Goal: Task Accomplishment & Management: Use online tool/utility

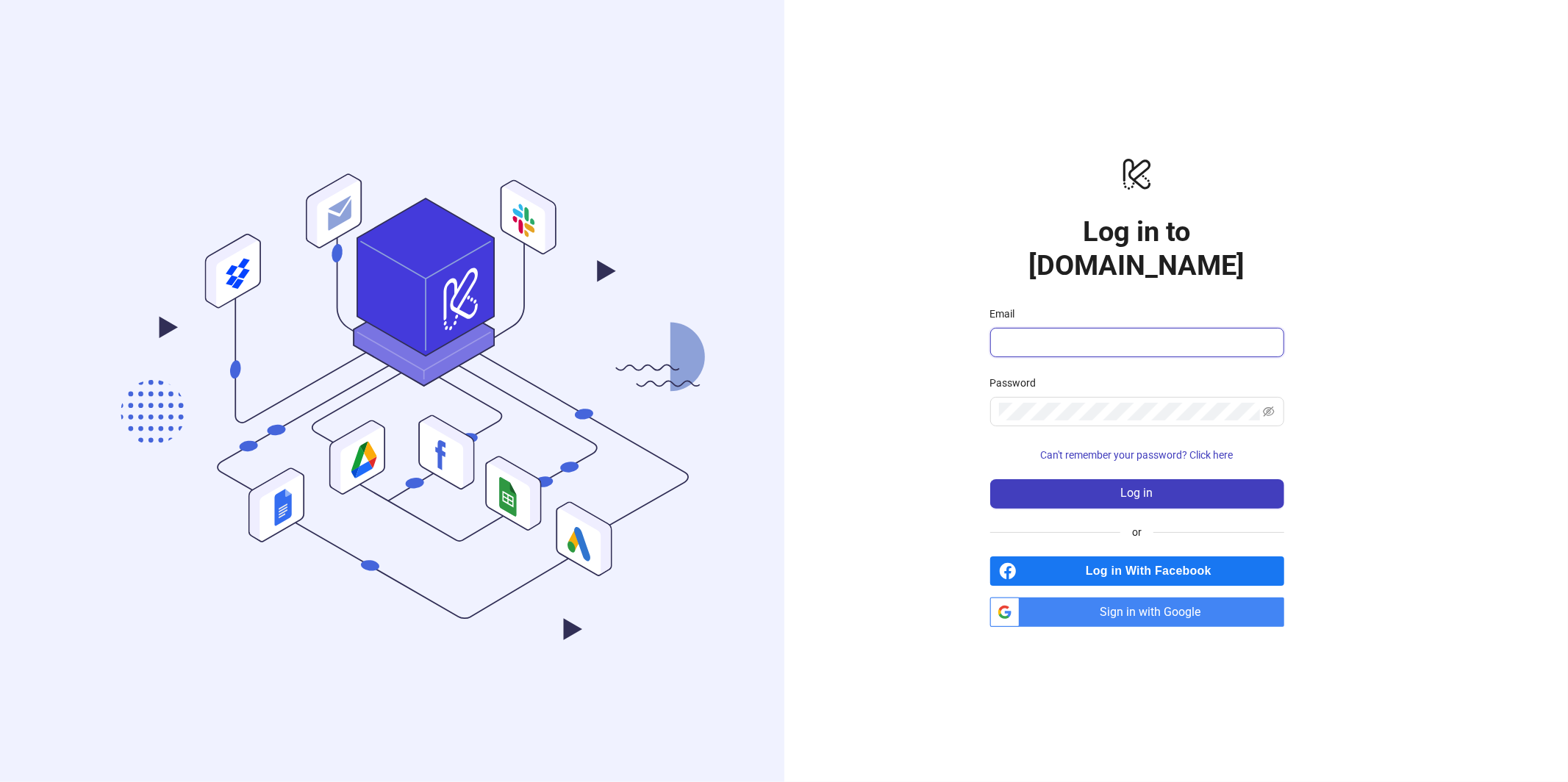
click at [1120, 334] on input "Email" at bounding box center [1136, 343] width 274 height 18
click at [1018, 598] on link "btn_google_dark_normal_ios Created with Sketch. Sign in with Google" at bounding box center [1138, 612] width 294 height 30
click at [1090, 600] on span "Sign in with Google" at bounding box center [1155, 612] width 258 height 30
click at [1096, 604] on span "Sign in with Google" at bounding box center [1155, 612] width 258 height 30
click at [1109, 598] on span "Sign in with Google" at bounding box center [1155, 612] width 258 height 30
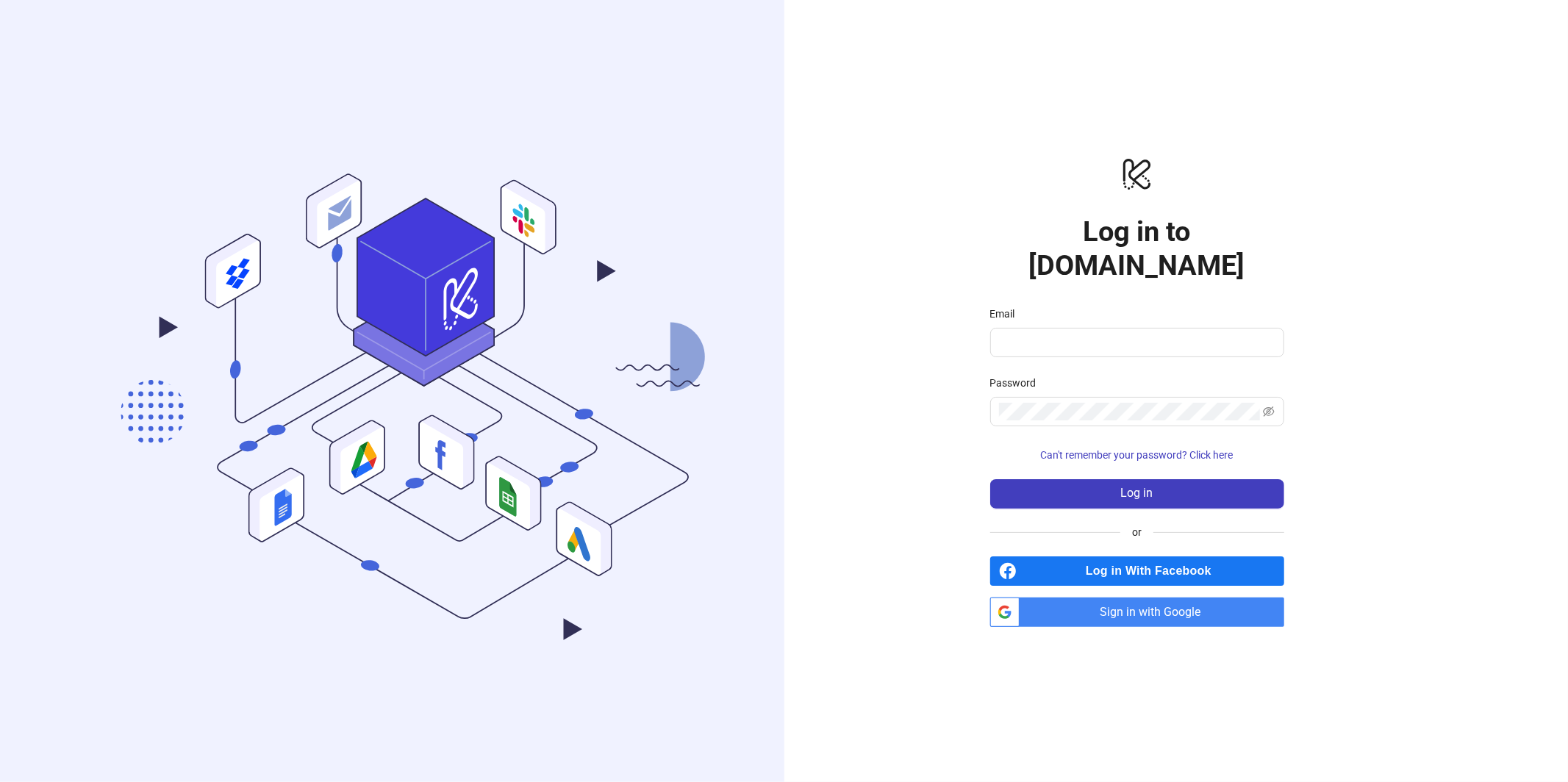
click at [1111, 598] on span "Sign in with Google" at bounding box center [1155, 612] width 258 height 30
click at [1111, 598] on span "Sign in with Google" at bounding box center [1155, 612] width 258 height 30
click at [1041, 328] on span at bounding box center [1138, 343] width 294 height 30
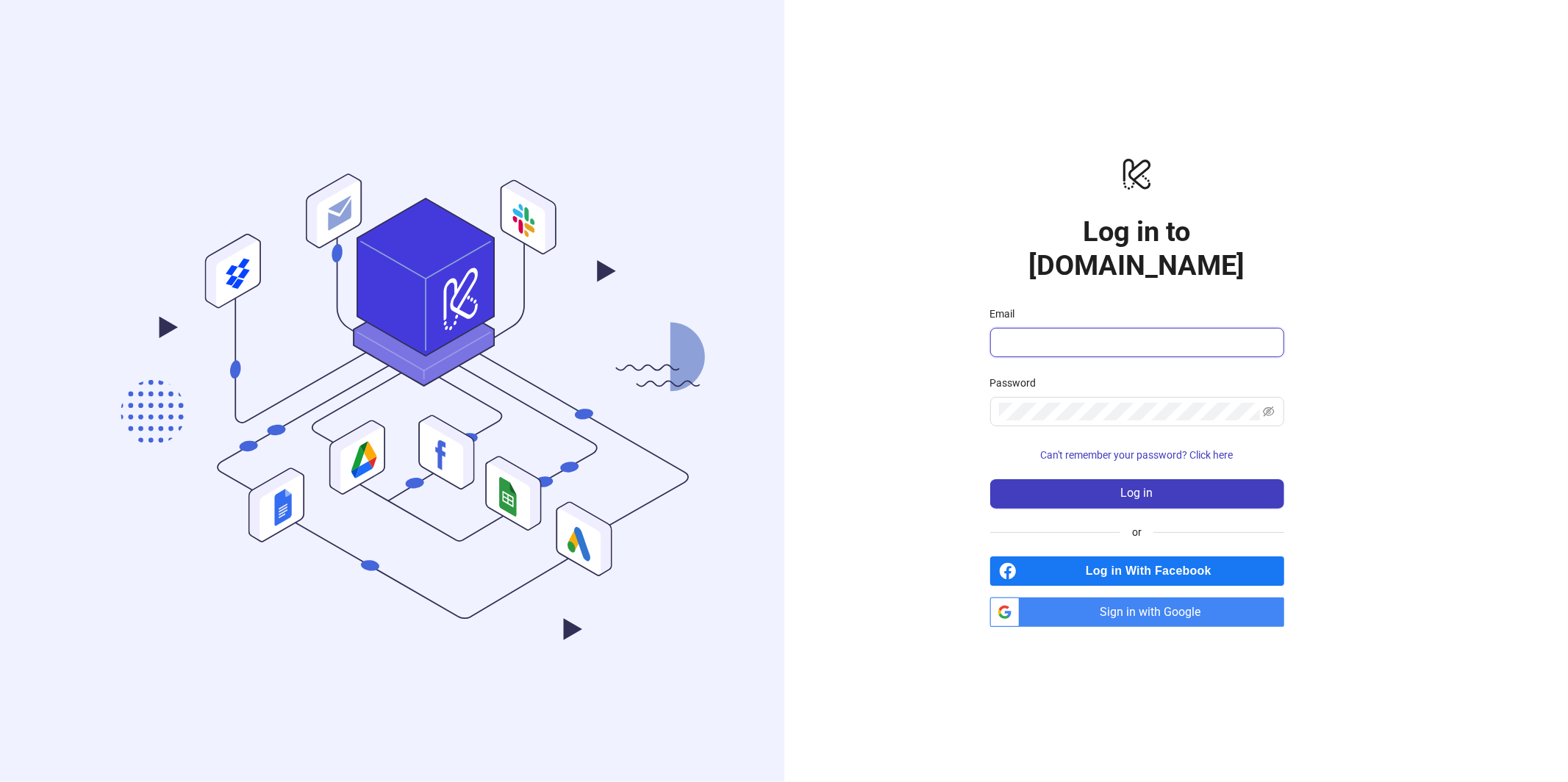
click at [1035, 334] on input "Email" at bounding box center [1136, 343] width 274 height 18
drag, startPoint x: 827, startPoint y: 388, endPoint x: 886, endPoint y: 394, distance: 59.3
click at [827, 388] on div "logo/logo-mobile Log in to Kitchn.io Email Password Can't remember your passwor…" at bounding box center [1138, 391] width 706 height 782
click at [941, 388] on div "logo/logo-mobile Log in to Kitchn.io Email Password Can't remember your passwor…" at bounding box center [1138, 391] width 706 height 782
click at [1031, 306] on div "Email" at bounding box center [1138, 317] width 294 height 22
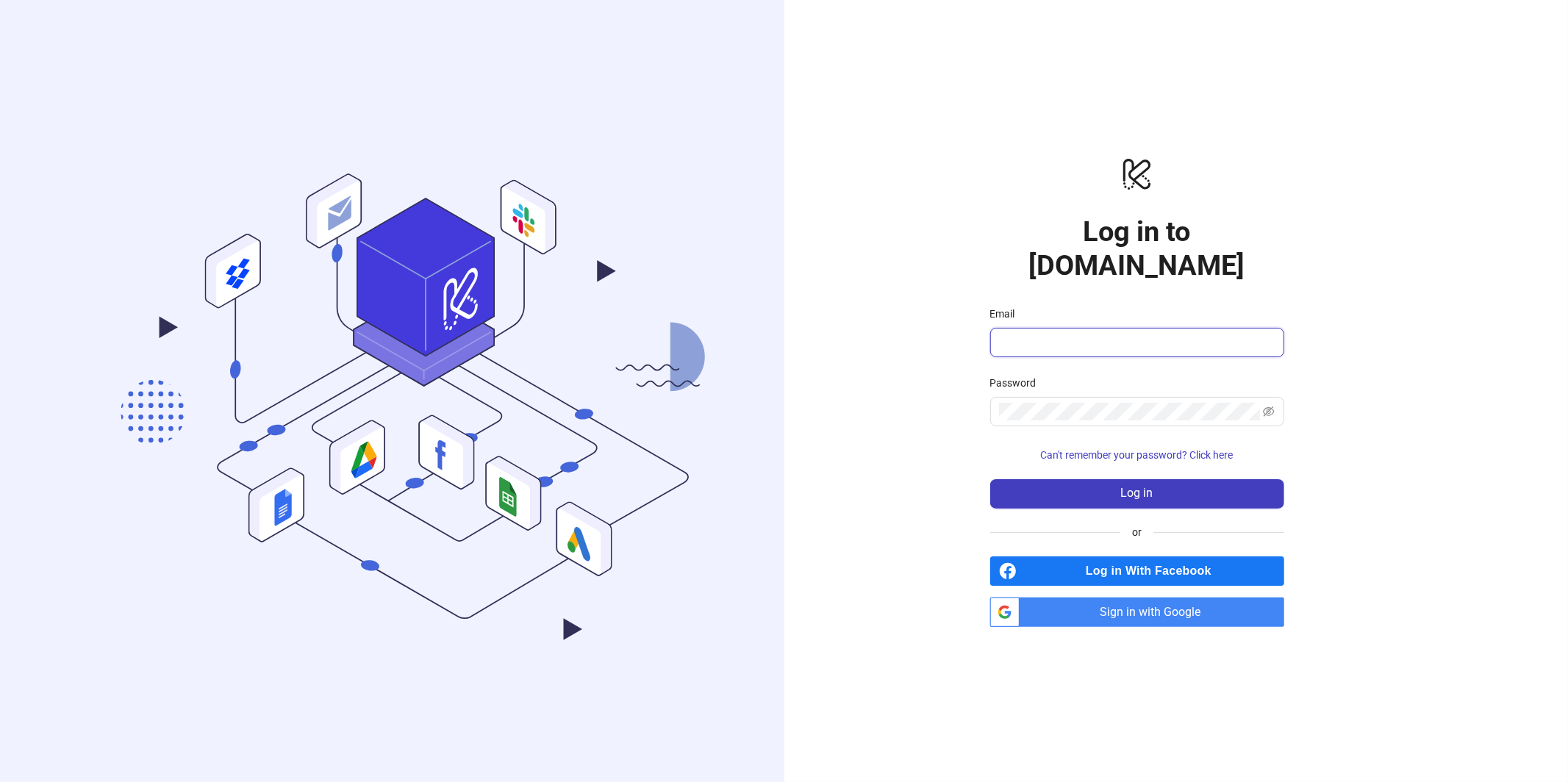
drag, startPoint x: 1030, startPoint y: 329, endPoint x: 1046, endPoint y: 210, distance: 120.1
click at [1030, 334] on input "Email" at bounding box center [1136, 343] width 274 height 18
click at [1131, 600] on span "Sign in with Google" at bounding box center [1155, 612] width 258 height 30
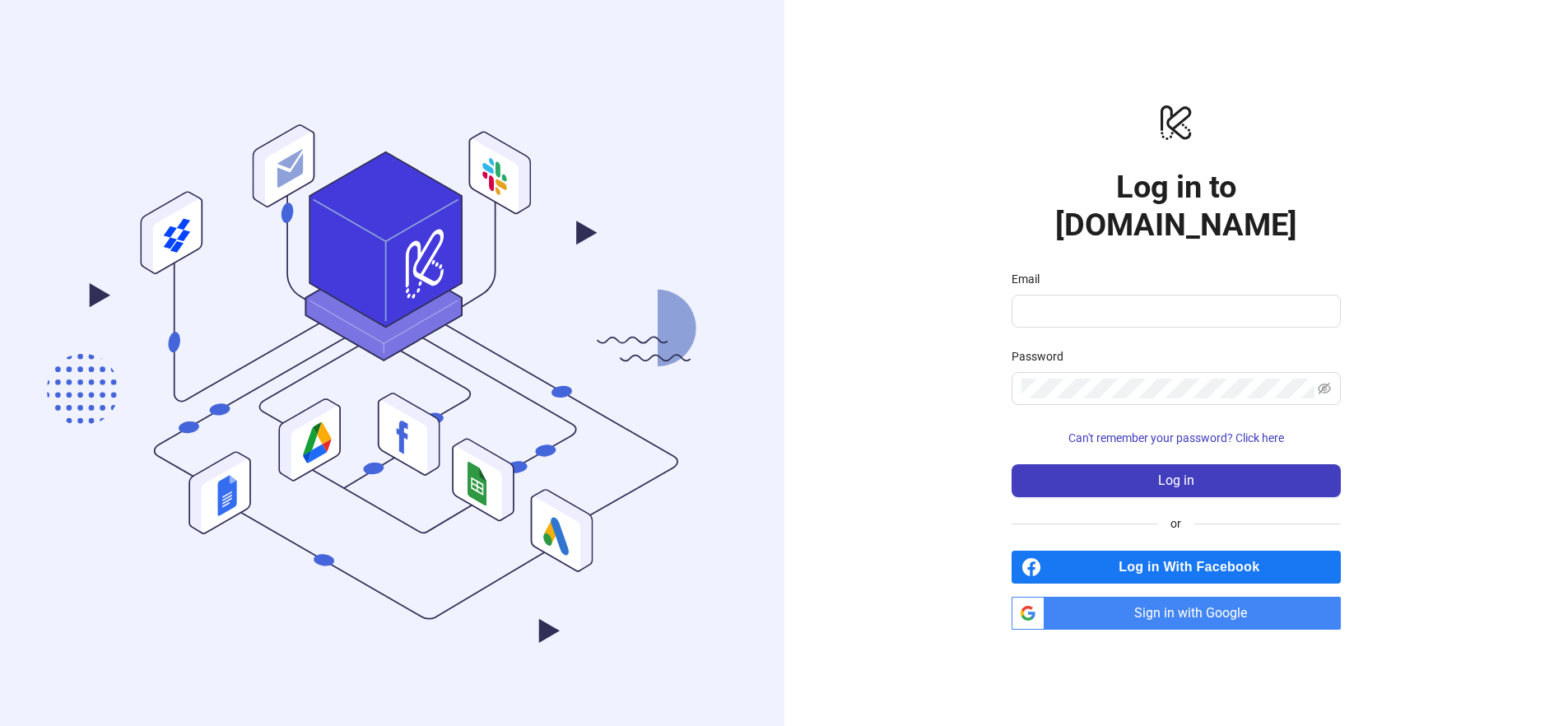
click at [1177, 81] on div "logo/logo-mobile Log in to [DOMAIN_NAME] Email Password Can't remember your pas…" at bounding box center [1177, 365] width 784 height 732
